Goal: Task Accomplishment & Management: Use online tool/utility

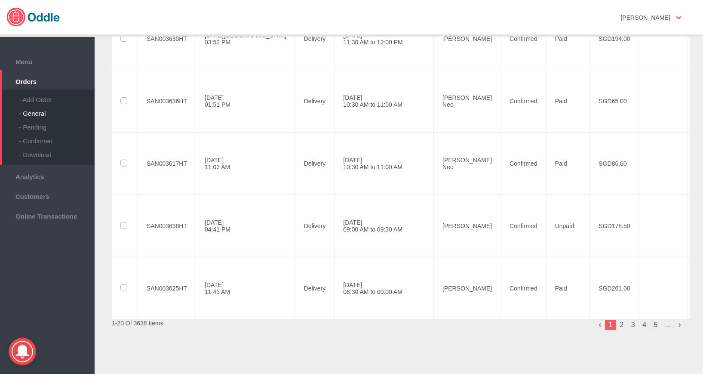
scroll to position [1111, 0]
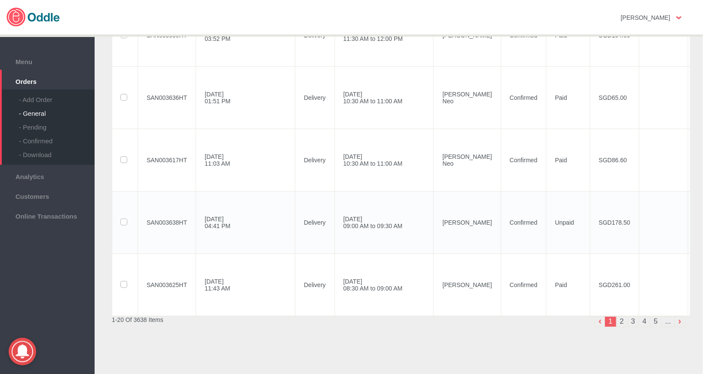
click at [123, 226] on label at bounding box center [125, 222] width 8 height 7
click at [0, 0] on input "checkbox" at bounding box center [0, 0] width 0 height 0
click at [434, 236] on td "[PERSON_NAME]" at bounding box center [467, 222] width 67 height 62
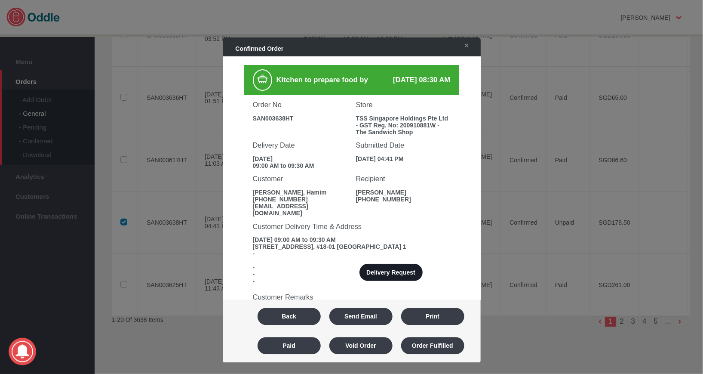
click at [397, 272] on button "Delivery Request" at bounding box center [390, 272] width 63 height 17
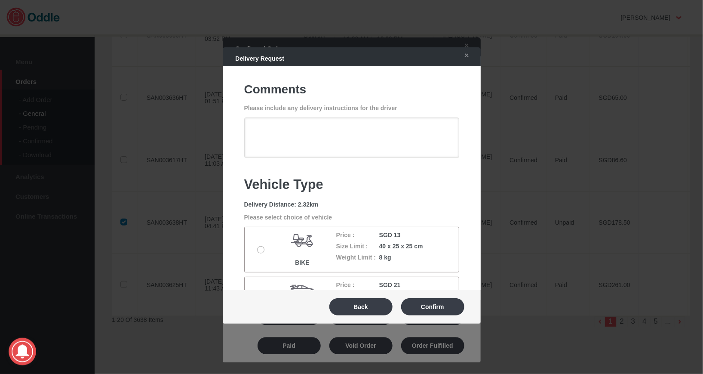
click at [261, 248] on label at bounding box center [262, 249] width 9 height 7
click at [0, 0] on input "radio" at bounding box center [0, 0] width 0 height 0
click at [440, 305] on button "Confirm" at bounding box center [432, 306] width 63 height 17
click at [0, 0] on button "Report Delivery Incident" at bounding box center [0, 0] width 0 height 0
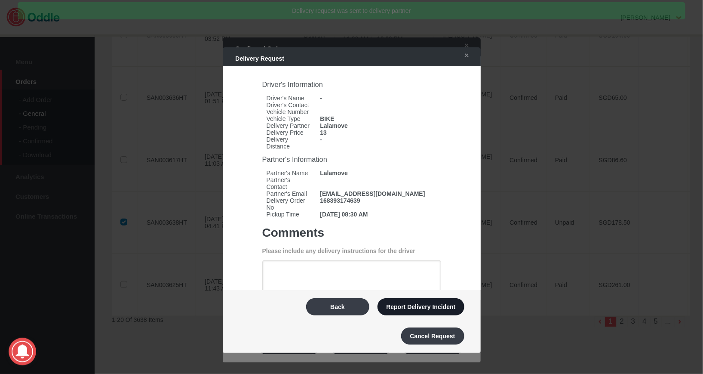
click at [436, 310] on button "Report Delivery Incident" at bounding box center [421, 306] width 86 height 17
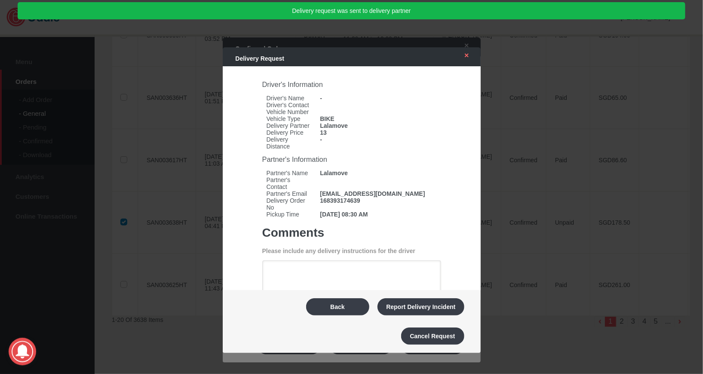
click at [469, 55] on link "✕" at bounding box center [465, 55] width 18 height 15
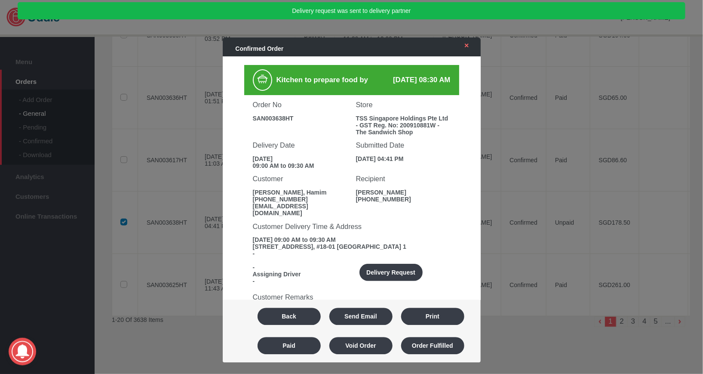
click at [462, 49] on link "✕" at bounding box center [465, 45] width 18 height 15
